Goal: Task Accomplishment & Management: Complete application form

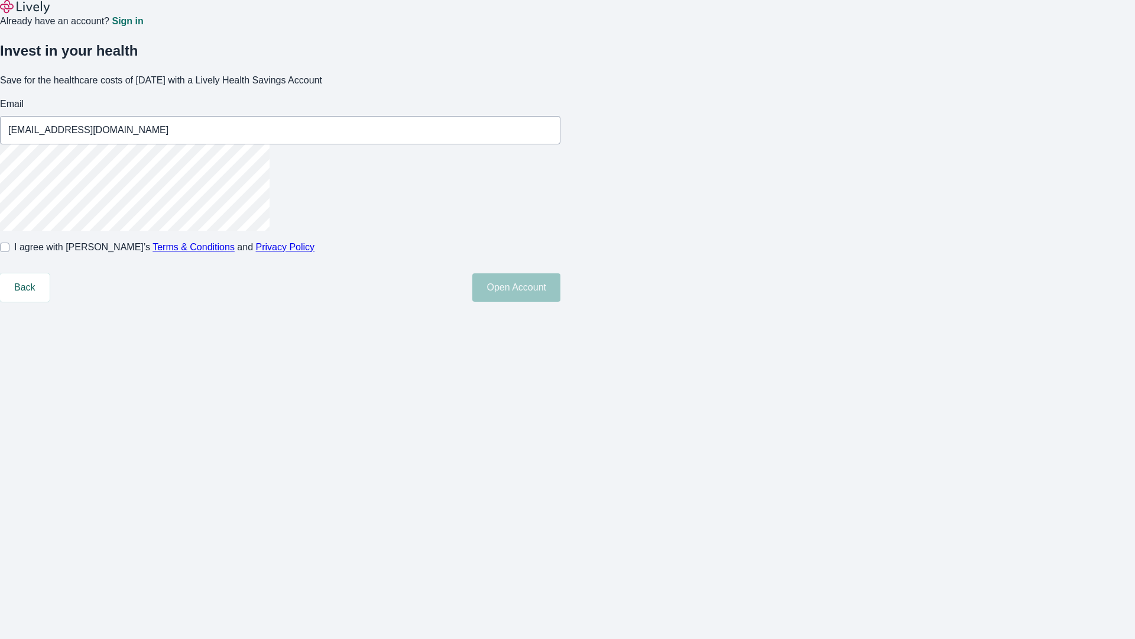
click at [9, 252] on input "I agree with Lively’s Terms & Conditions and Privacy Policy" at bounding box center [4, 246] width 9 height 9
checkbox input "true"
click at [561, 302] on button "Open Account" at bounding box center [516, 287] width 88 height 28
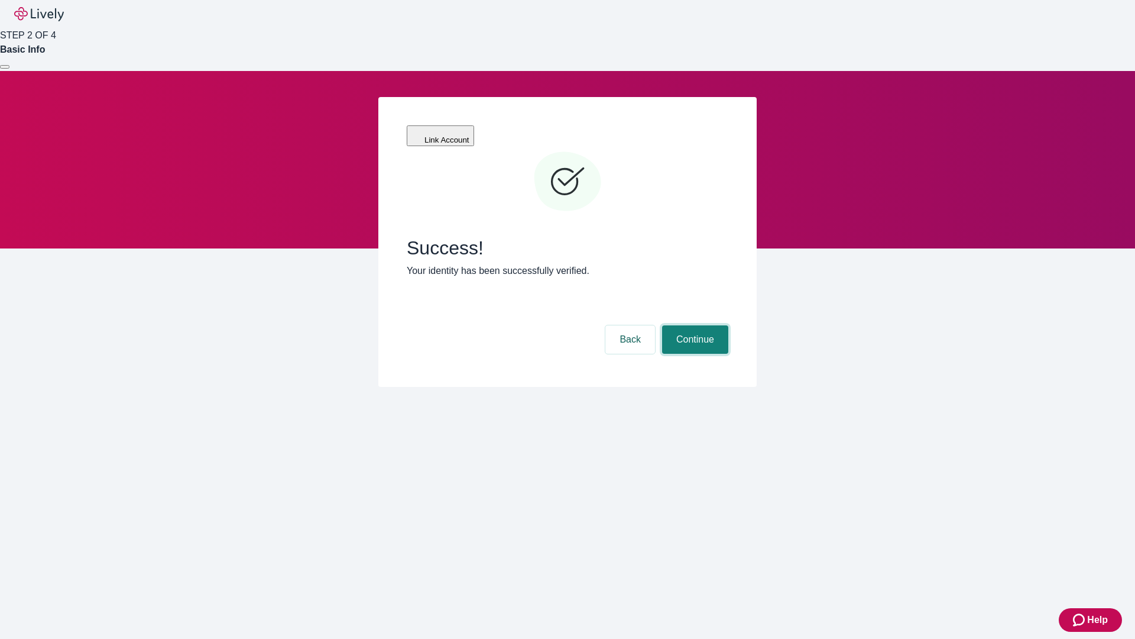
click at [694, 325] on button "Continue" at bounding box center [695, 339] width 66 height 28
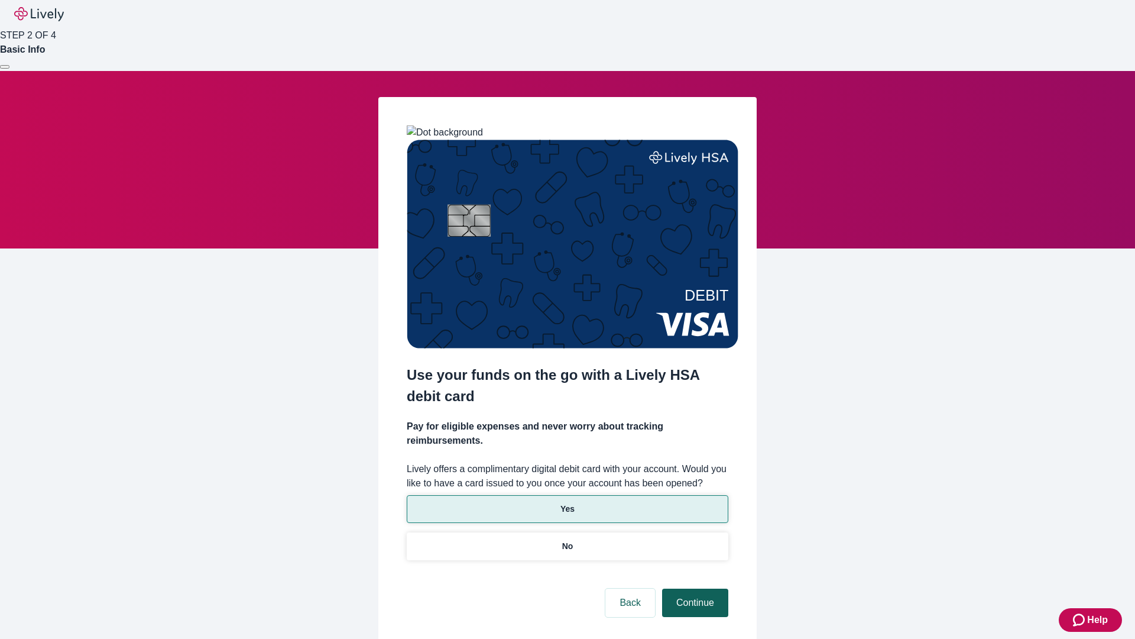
click at [567, 540] on p "No" at bounding box center [567, 546] width 11 height 12
click at [694, 588] on button "Continue" at bounding box center [695, 602] width 66 height 28
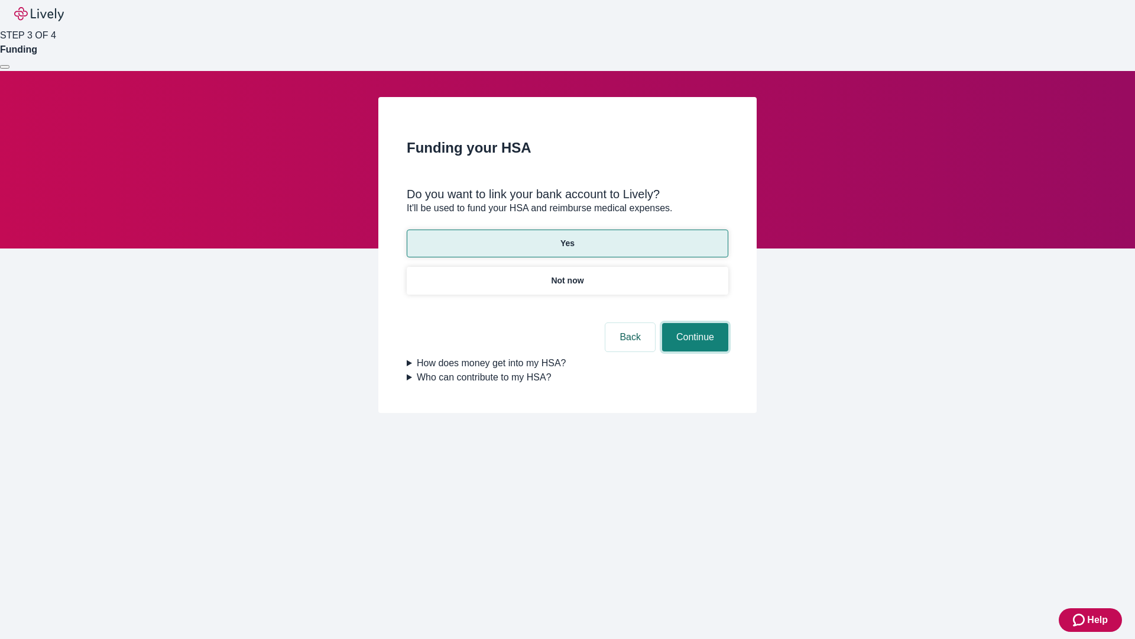
click at [694, 323] on button "Continue" at bounding box center [695, 337] width 66 height 28
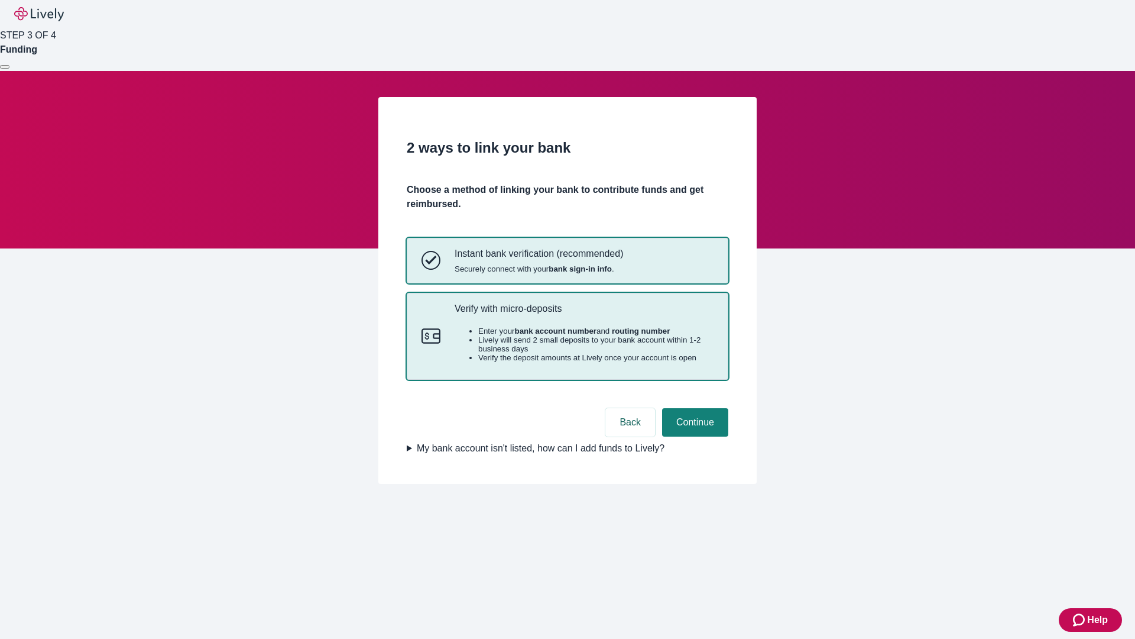
click at [584, 314] on p "Verify with micro-deposits" at bounding box center [584, 308] width 259 height 11
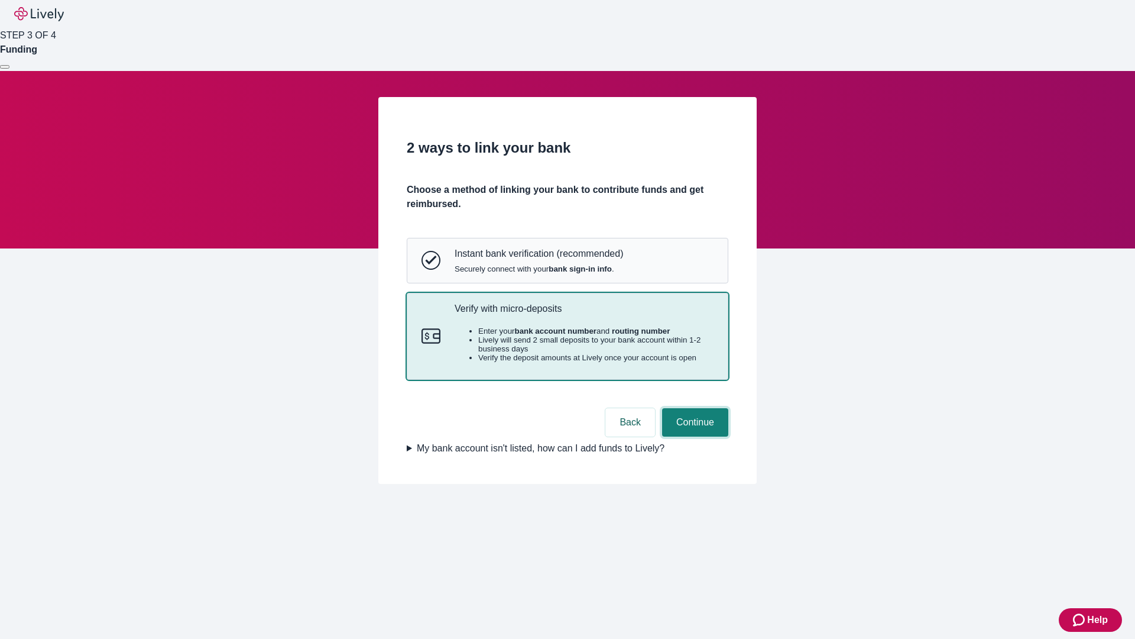
click at [694, 436] on button "Continue" at bounding box center [695, 422] width 66 height 28
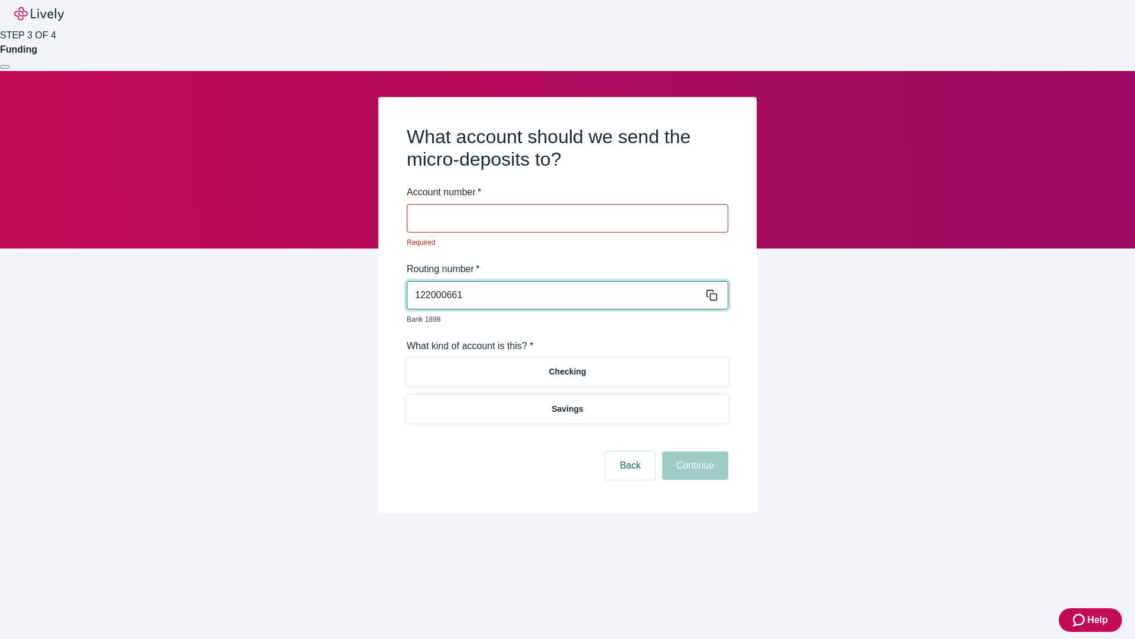
type input "122000661"
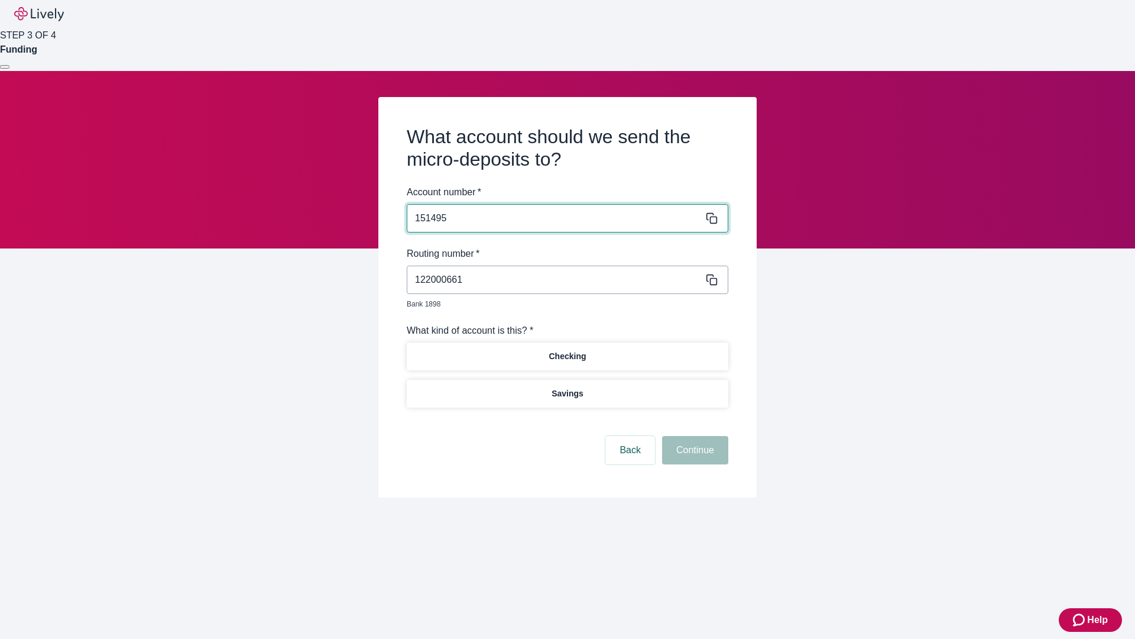
type input "151495"
click at [567, 350] on p "Checking" at bounding box center [567, 356] width 37 height 12
click at [694, 436] on button "Continue" at bounding box center [695, 450] width 66 height 28
